Goal: Check status: Check status

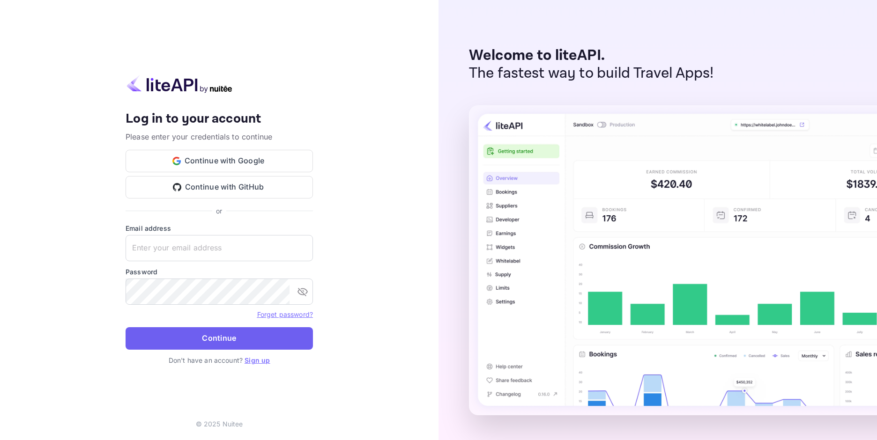
type input "[EMAIL_ADDRESS][DOMAIN_NAME]"
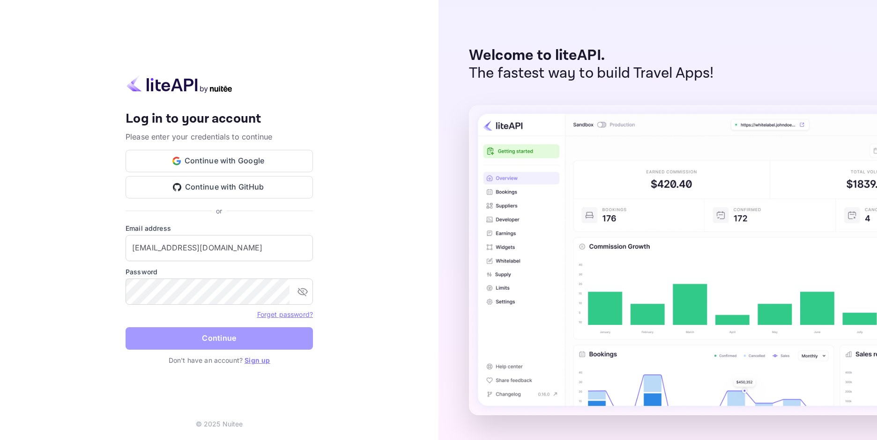
drag, startPoint x: 212, startPoint y: 328, endPoint x: 217, endPoint y: 339, distance: 11.7
click at [212, 329] on button "Continue" at bounding box center [218, 338] width 187 height 22
click at [217, 339] on form "Email address [EMAIL_ADDRESS][DOMAIN_NAME] ​ Password ​ Forget password? Contin…" at bounding box center [218, 289] width 187 height 132
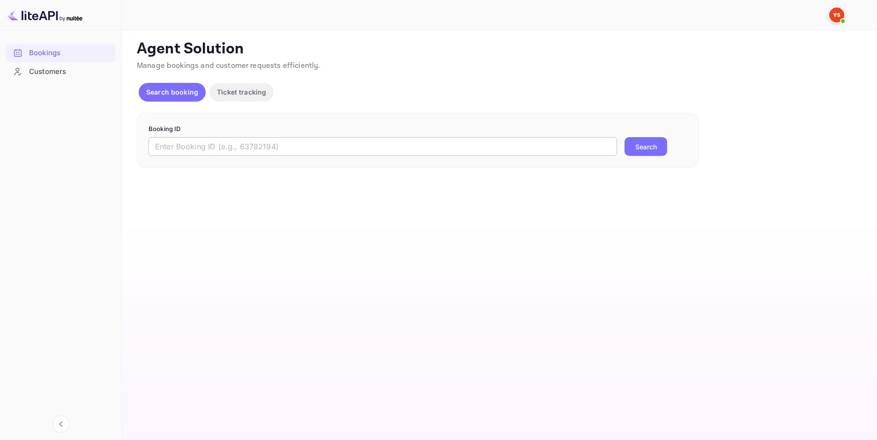
click at [315, 140] on input "text" at bounding box center [382, 146] width 468 height 19
paste input "9467337"
type input "9467337"
click at [626, 147] on button "Search" at bounding box center [645, 146] width 43 height 19
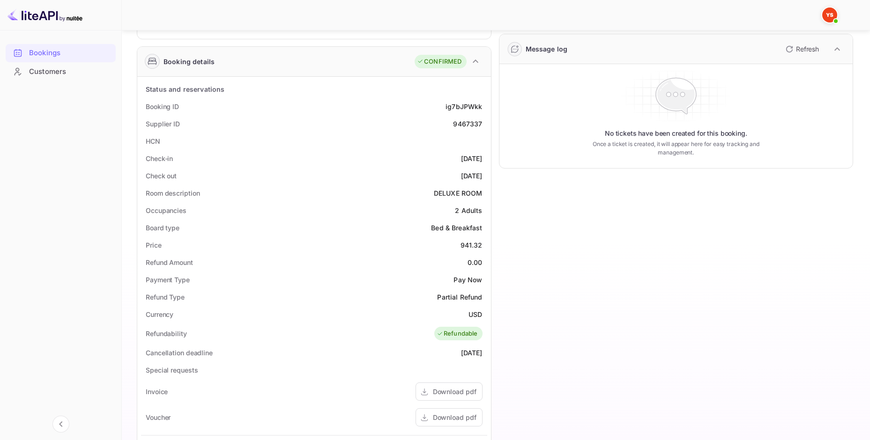
scroll to position [125, 0]
drag, startPoint x: 450, startPoint y: 121, endPoint x: 488, endPoint y: 127, distance: 38.0
click at [488, 127] on div "Status and reservations Booking ID ig7bJPWkk Supplier ID 9467337 HCN Check-in […" at bounding box center [314, 344] width 354 height 533
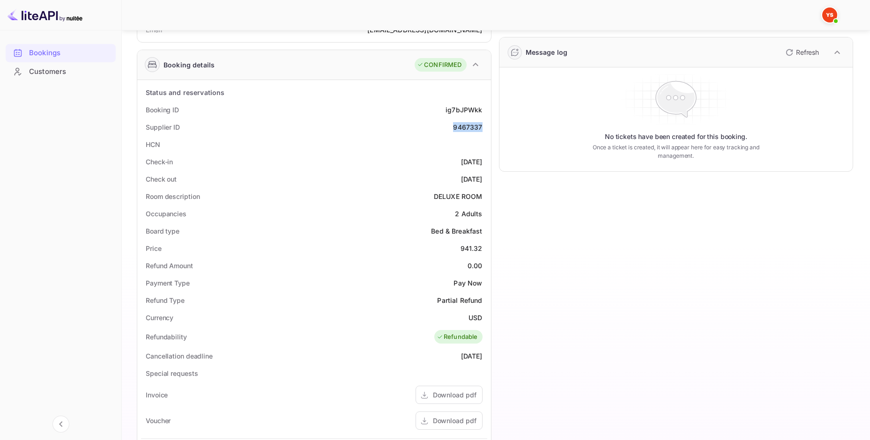
scroll to position [0, 0]
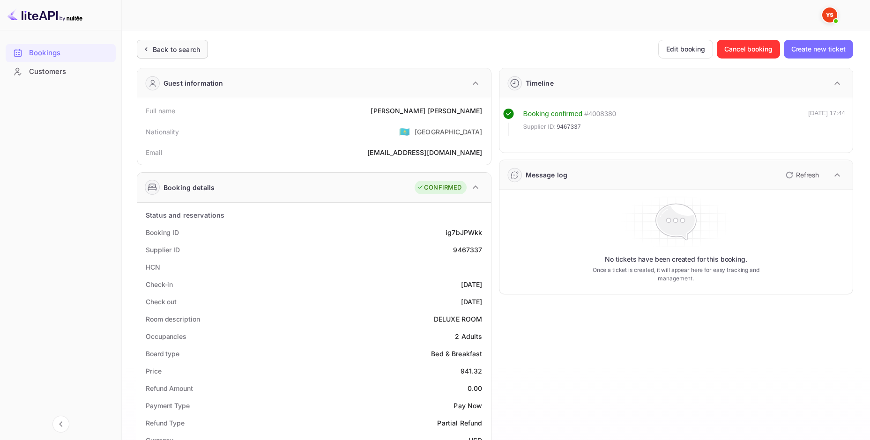
click at [173, 49] on div "Back to search" at bounding box center [176, 49] width 47 height 10
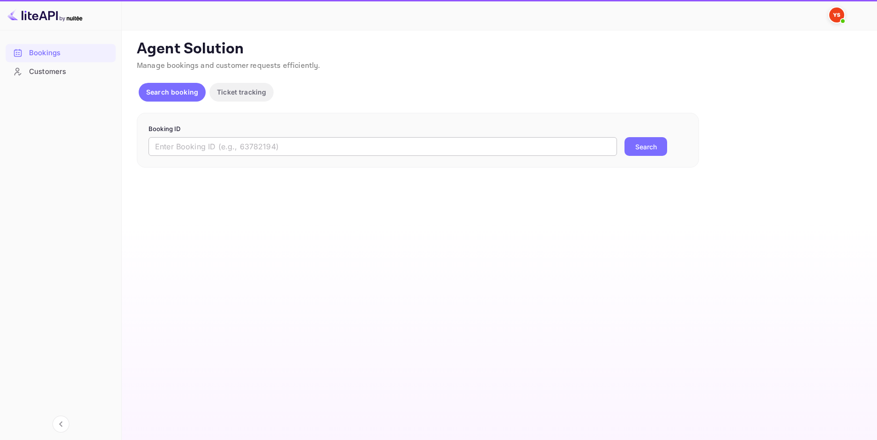
click at [388, 148] on input "text" at bounding box center [382, 146] width 468 height 19
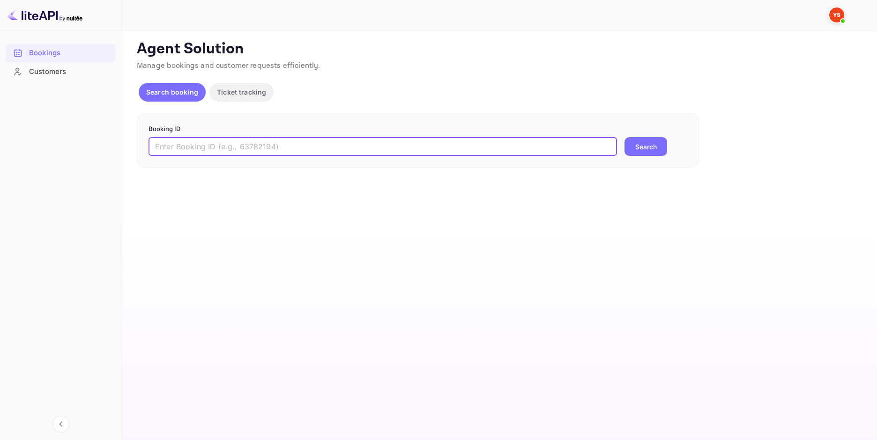
paste input "9486553"
type input "9486553"
click at [633, 151] on button "Search" at bounding box center [645, 146] width 43 height 19
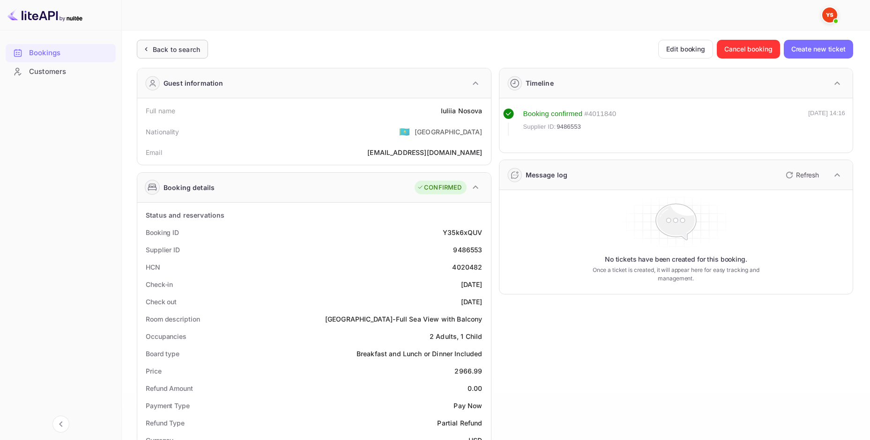
click at [178, 46] on div "Back to search" at bounding box center [176, 49] width 47 height 10
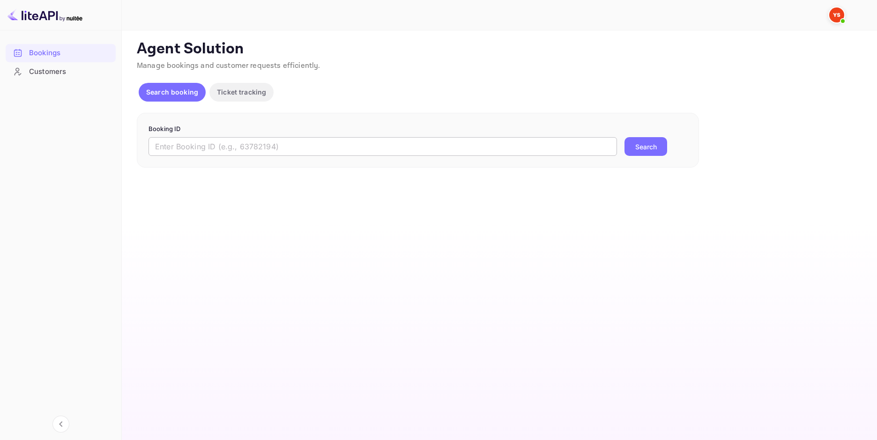
click at [307, 146] on input "text" at bounding box center [382, 146] width 468 height 19
paste input "9730895"
type input "9730895"
click at [641, 148] on button "Search" at bounding box center [645, 146] width 43 height 19
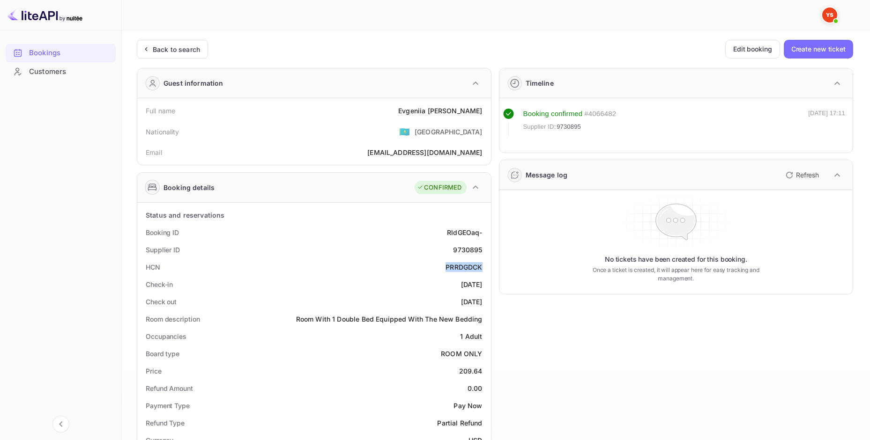
drag, startPoint x: 481, startPoint y: 269, endPoint x: 442, endPoint y: 268, distance: 39.3
click at [442, 268] on div "HCN PRRDGDCK" at bounding box center [314, 266] width 346 height 17
copy div "PRRDGDCK"
click at [186, 49] on div "Back to search" at bounding box center [176, 49] width 47 height 10
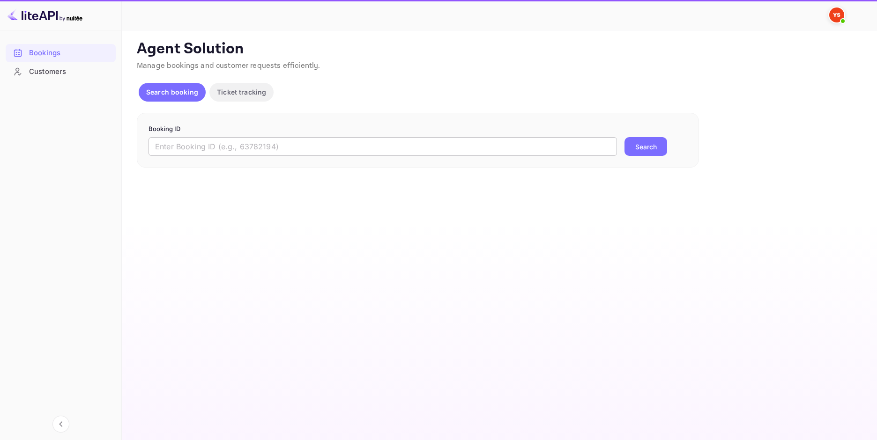
click at [368, 146] on input "text" at bounding box center [382, 146] width 468 height 19
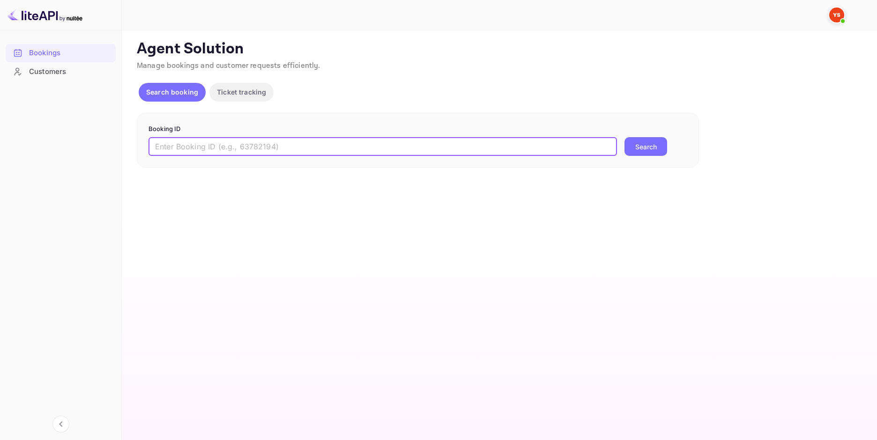
paste input "9452516"
type input "9452516"
click at [652, 148] on button "Search" at bounding box center [645, 146] width 43 height 19
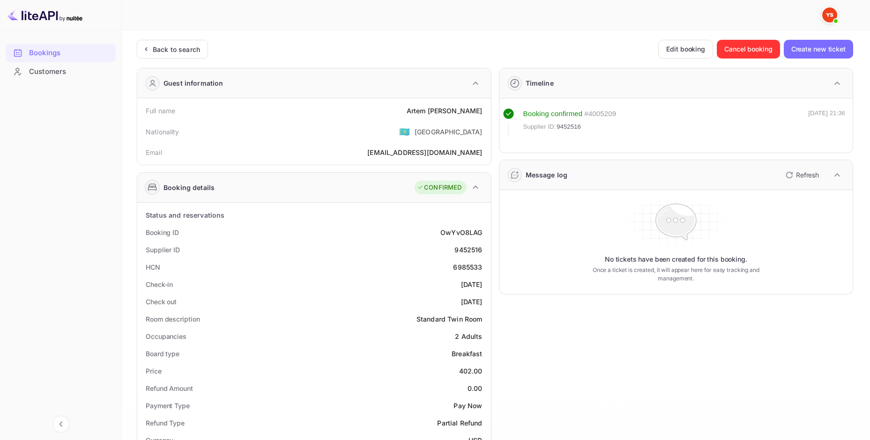
click at [450, 265] on div "HCN 6985533" at bounding box center [314, 266] width 346 height 17
drag, startPoint x: 450, startPoint y: 267, endPoint x: 476, endPoint y: 266, distance: 26.2
click at [476, 266] on div "HCN 6985533" at bounding box center [314, 266] width 346 height 17
click at [482, 265] on div "6985533" at bounding box center [467, 267] width 29 height 10
click at [173, 43] on div "Back to search" at bounding box center [172, 49] width 71 height 19
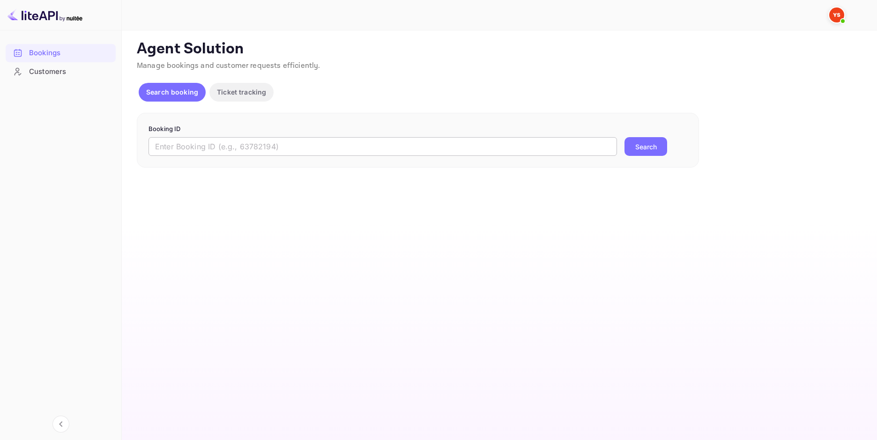
click at [295, 149] on input "text" at bounding box center [382, 146] width 468 height 19
paste input "9331182"
type input "9331182"
click at [661, 146] on button "Search" at bounding box center [645, 146] width 43 height 19
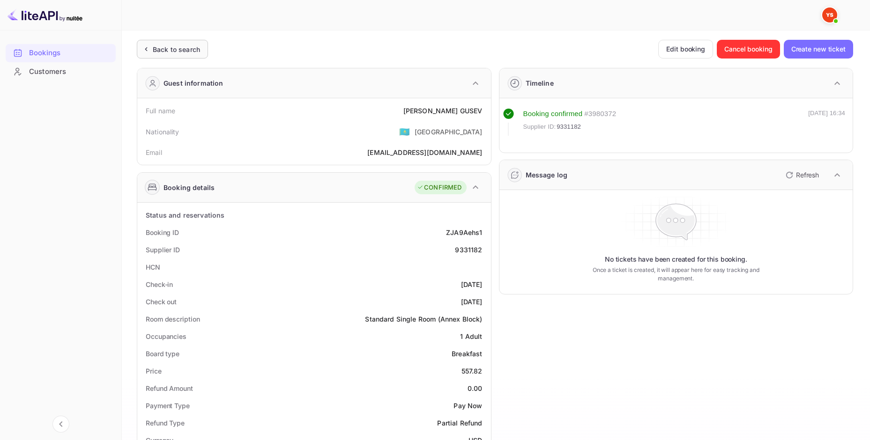
click at [162, 46] on div "Back to search" at bounding box center [176, 49] width 47 height 10
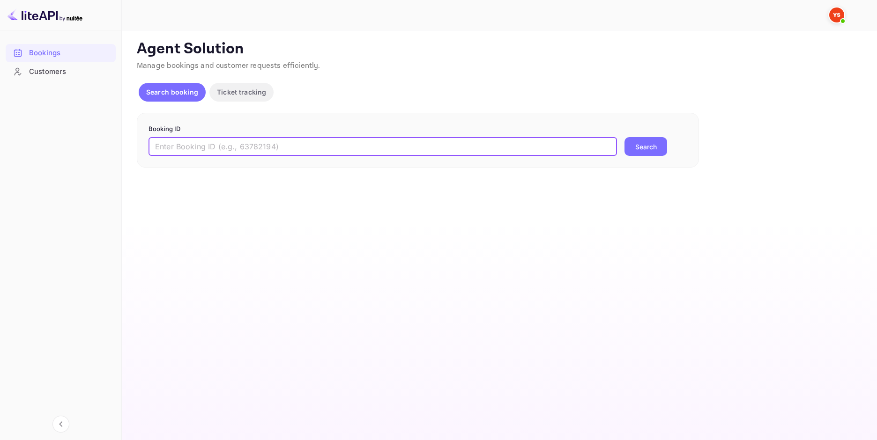
drag, startPoint x: 322, startPoint y: 147, endPoint x: 333, endPoint y: 150, distance: 11.7
click at [322, 148] on input "text" at bounding box center [382, 146] width 468 height 19
paste input "9713398"
type input "9713398"
click at [646, 144] on button "Search" at bounding box center [645, 146] width 43 height 19
